Goal: Find contact information: Find contact information

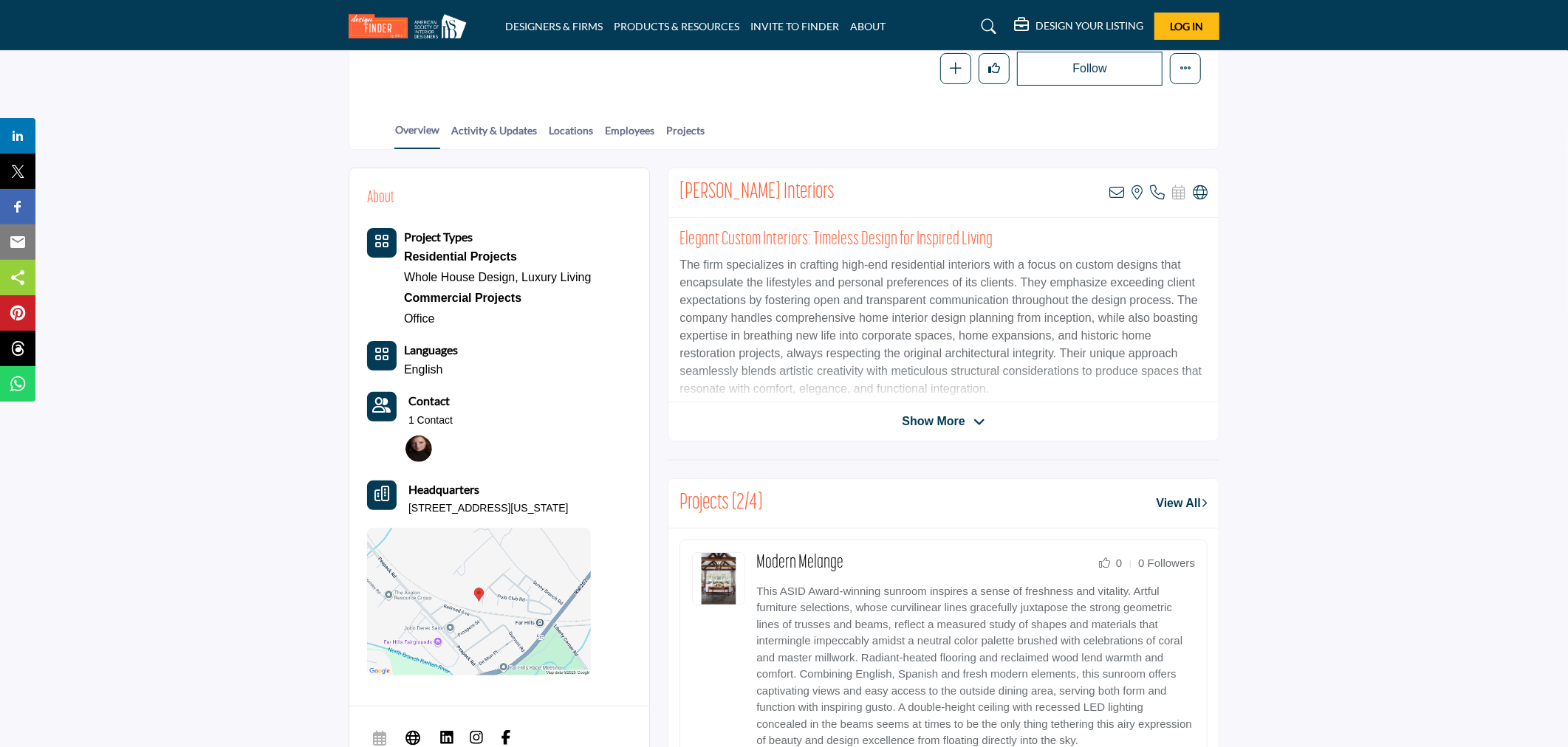
click at [977, 420] on icon at bounding box center [979, 421] width 12 height 13
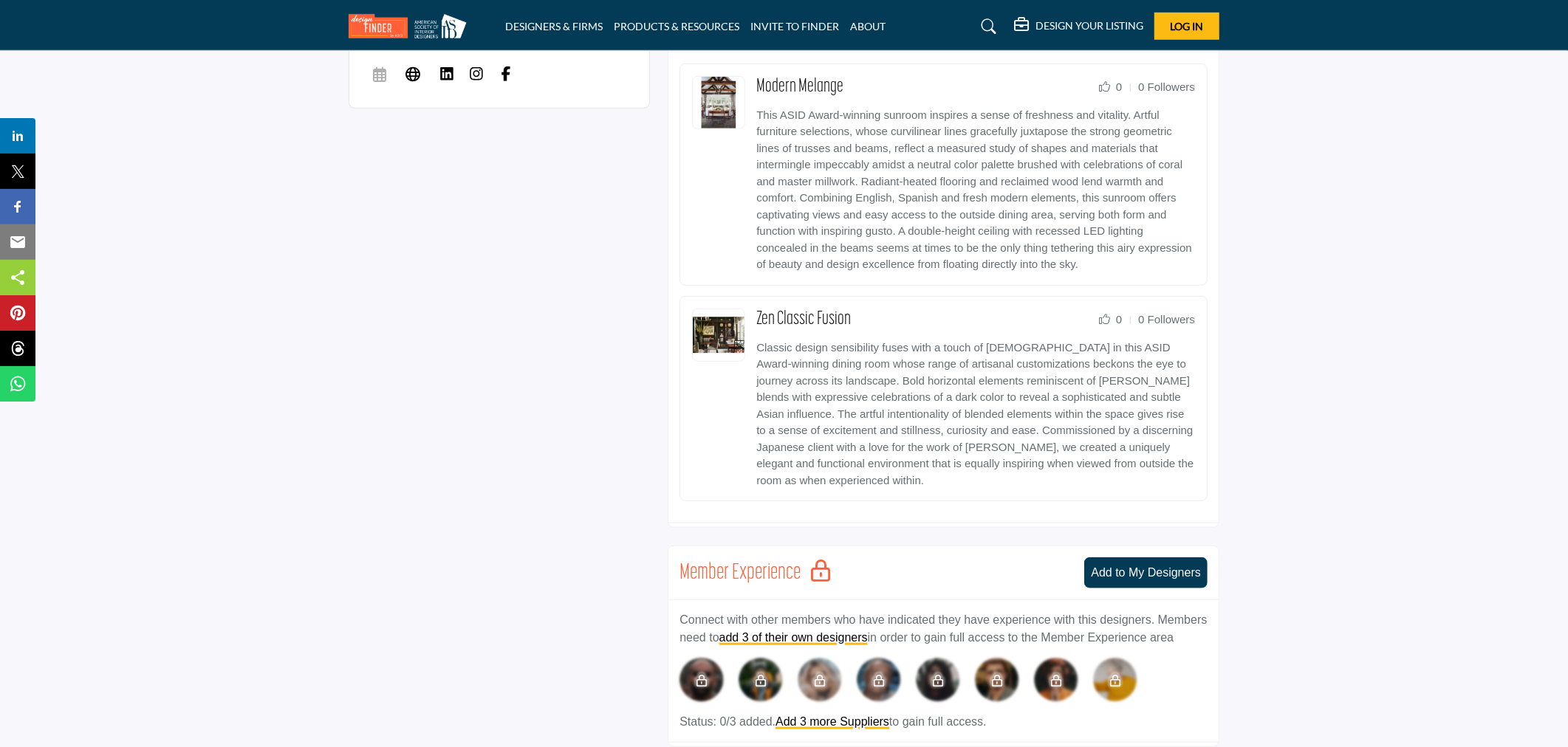
scroll to position [656, 0]
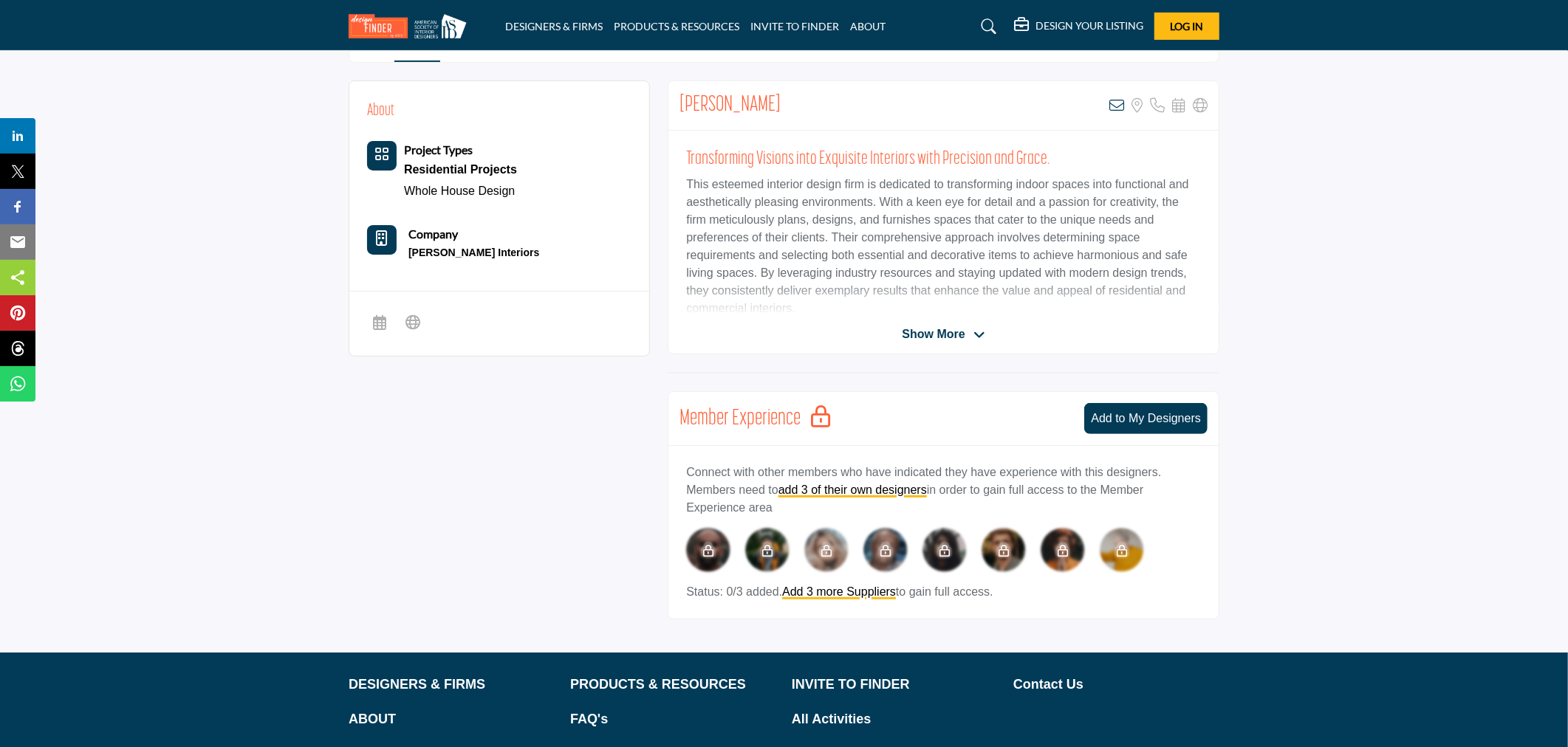
click at [917, 326] on span "Show More" at bounding box center [932, 334] width 62 height 18
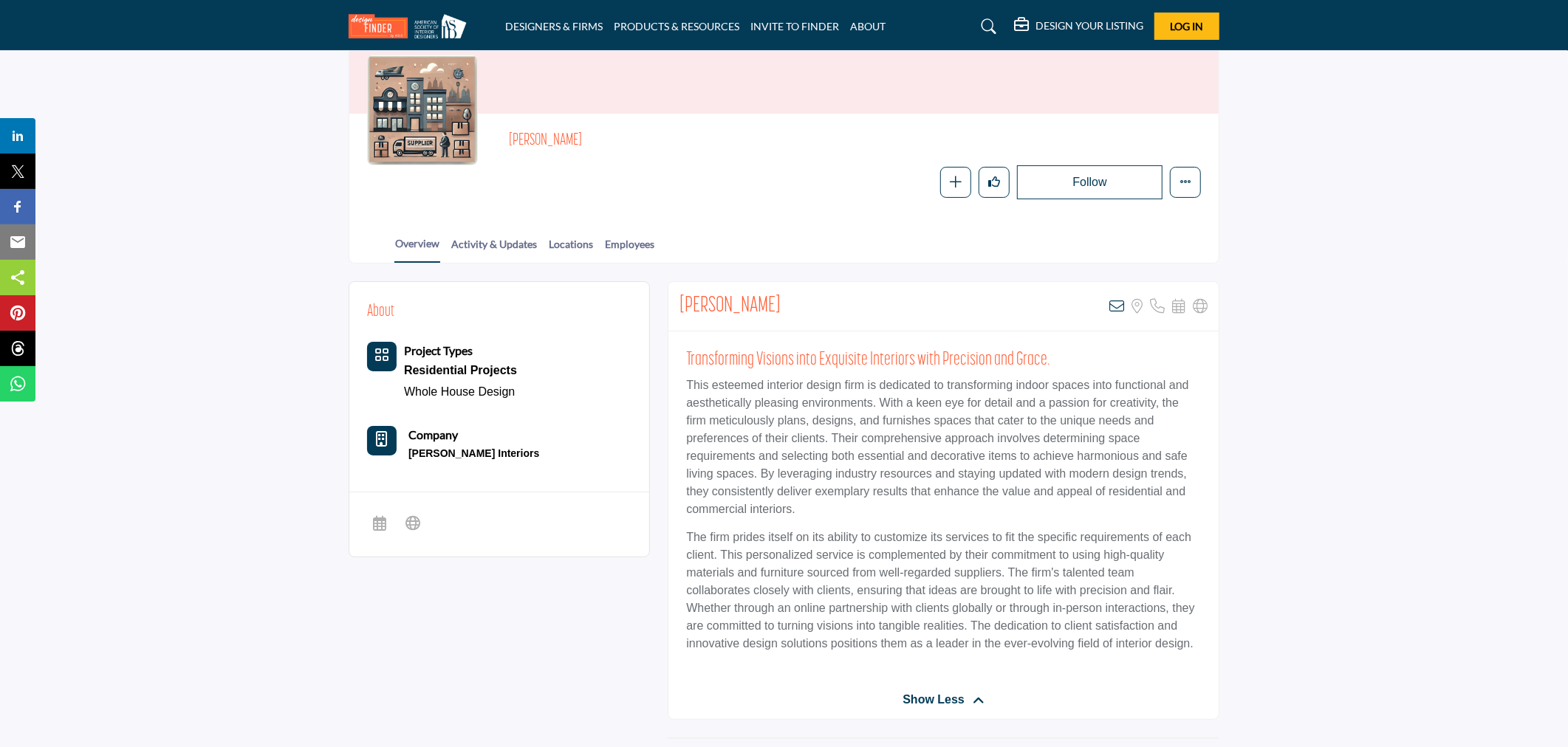
scroll to position [123, 0]
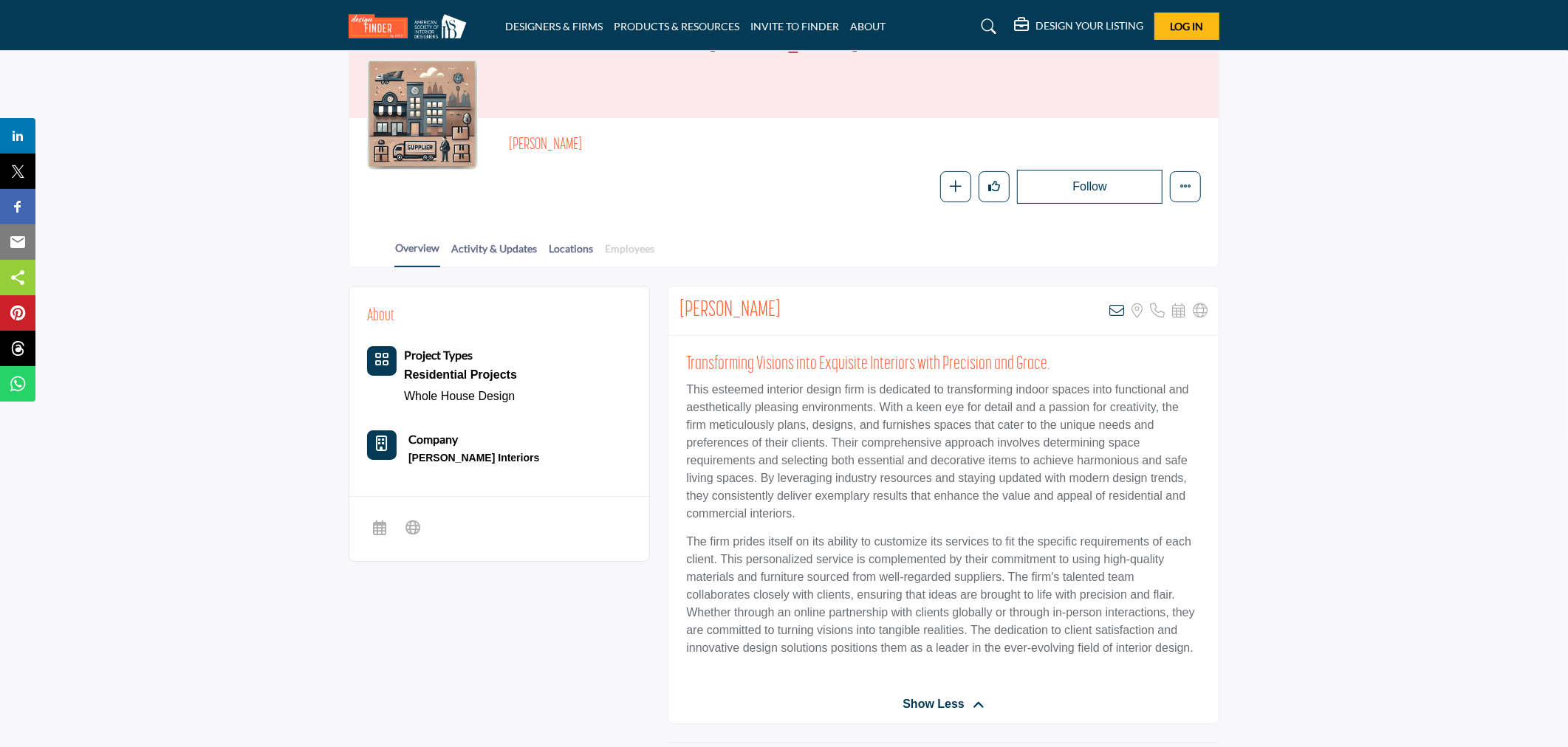
click at [607, 243] on link "Employees" at bounding box center [629, 253] width 50 height 26
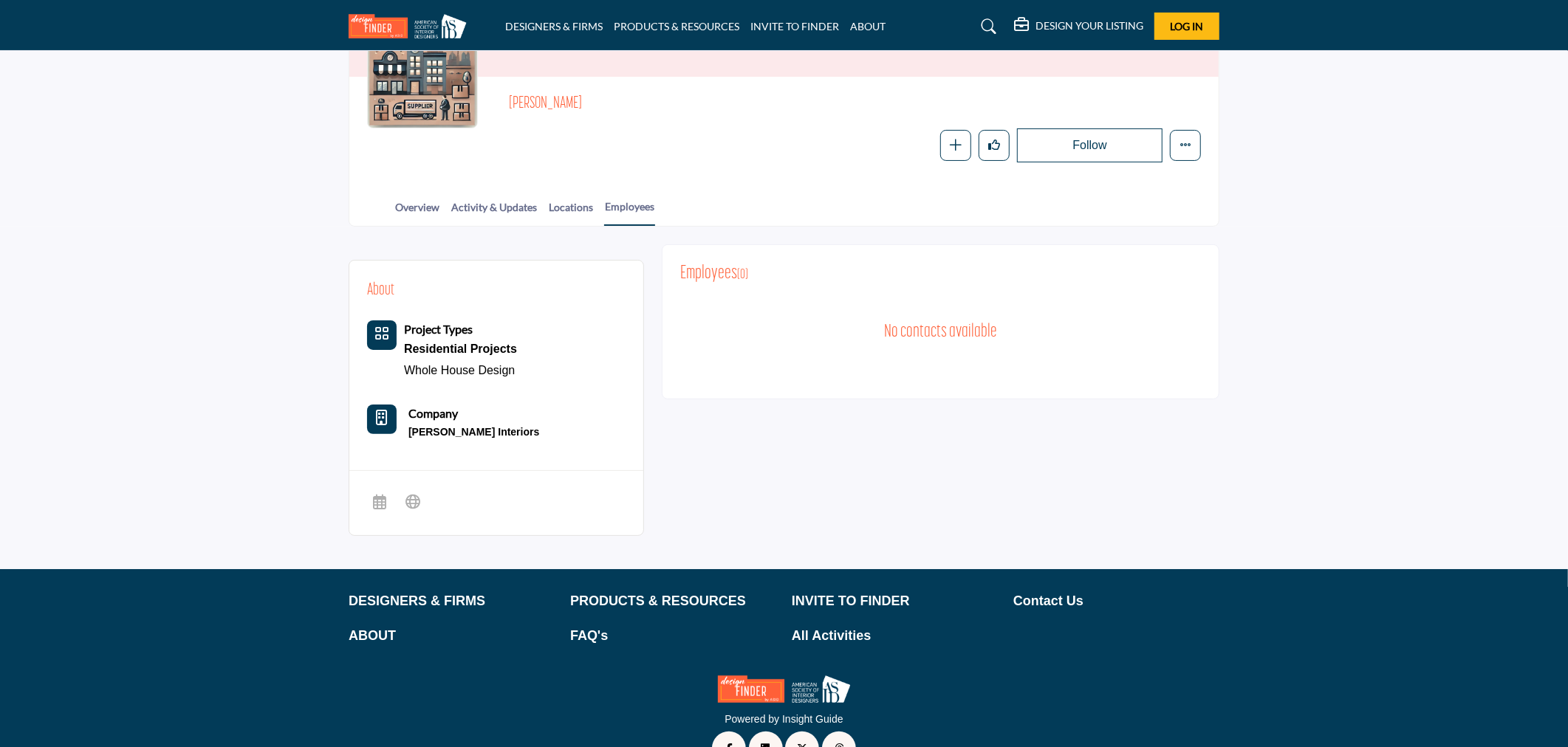
scroll to position [28, 0]
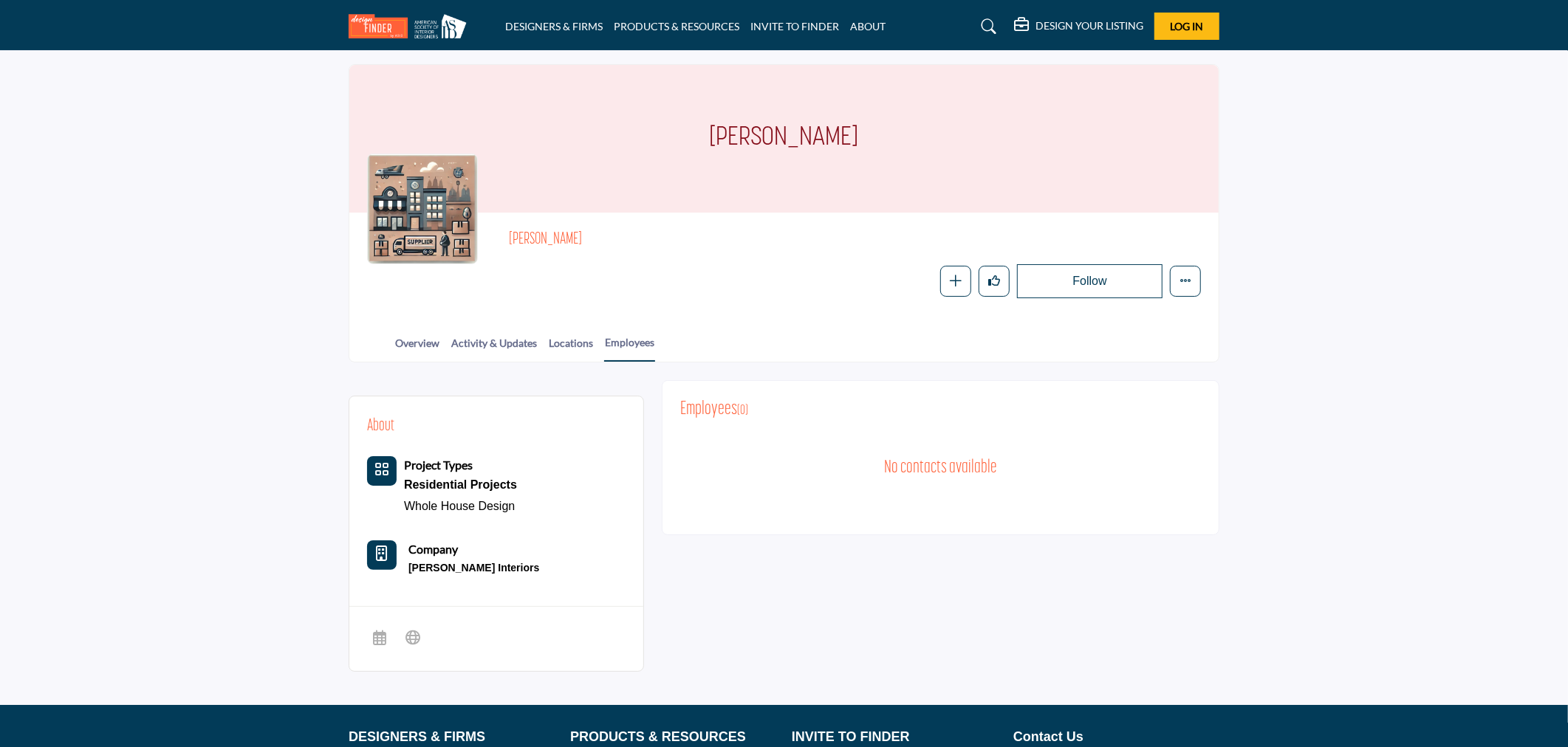
click at [0, 0] on div at bounding box center [0, 0] width 0 height 0
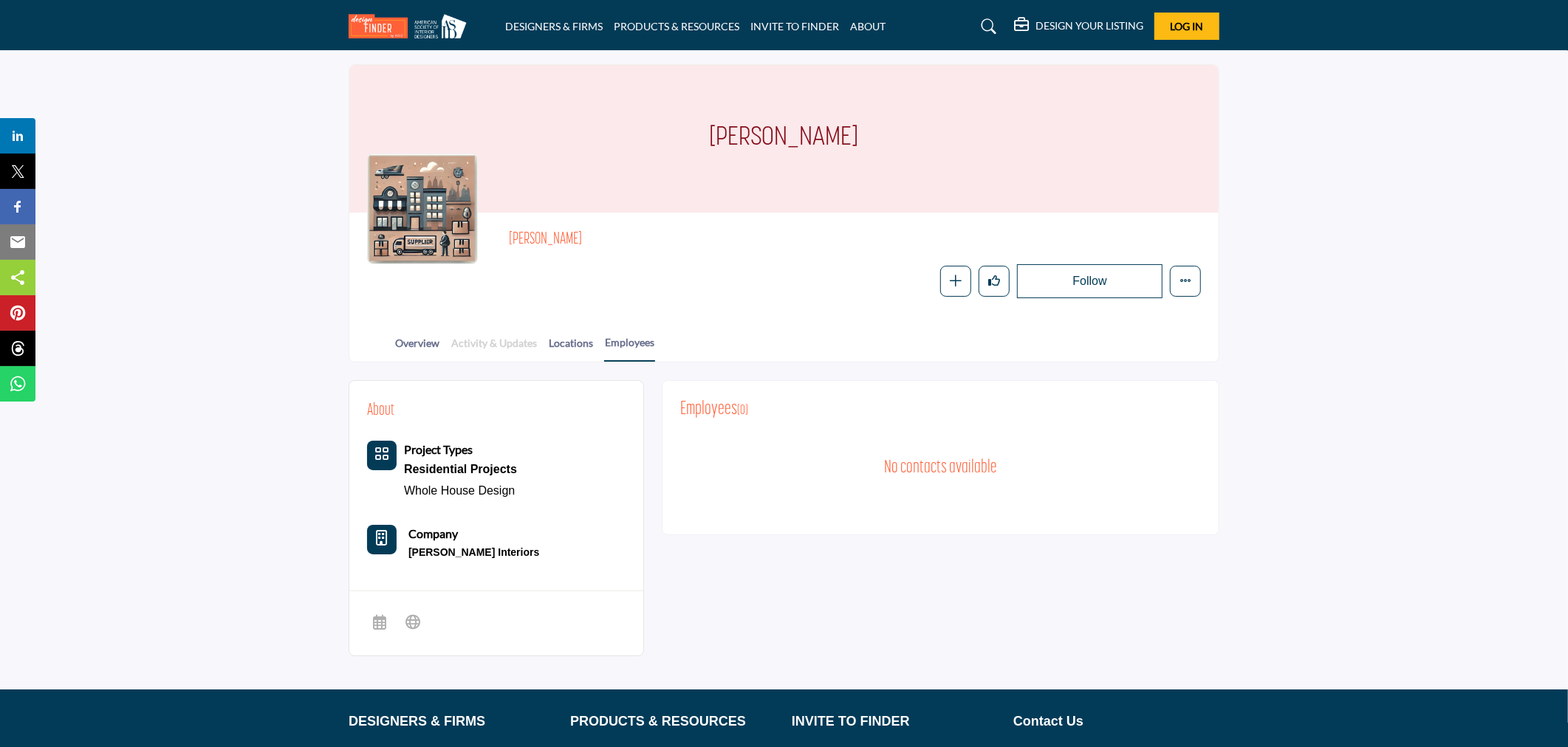
scroll to position [0, 0]
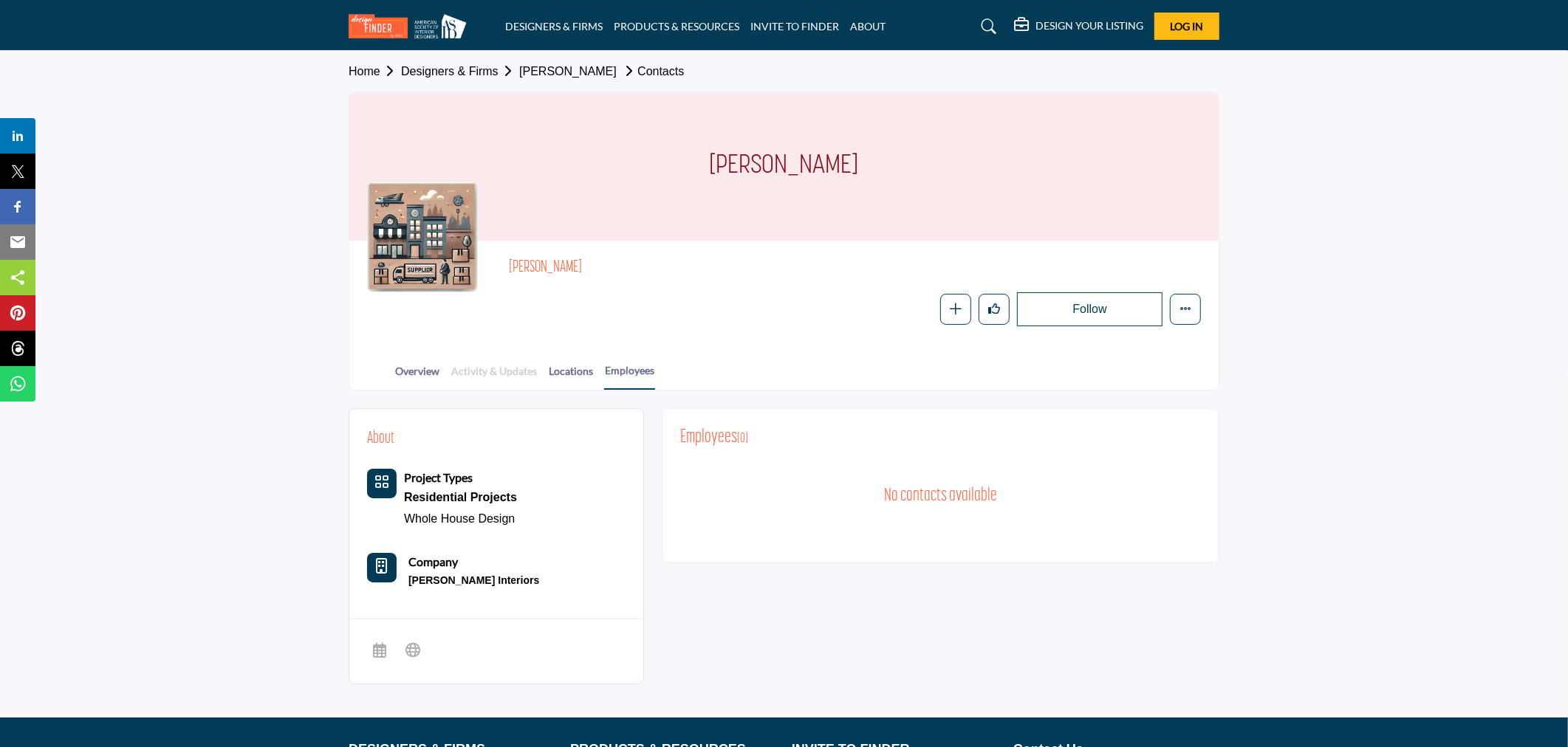
click at [499, 374] on link "Activity & Updates" at bounding box center [494, 376] width 87 height 26
click at [416, 378] on link "Overview" at bounding box center [417, 376] width 46 height 26
